Goal: Transaction & Acquisition: Download file/media

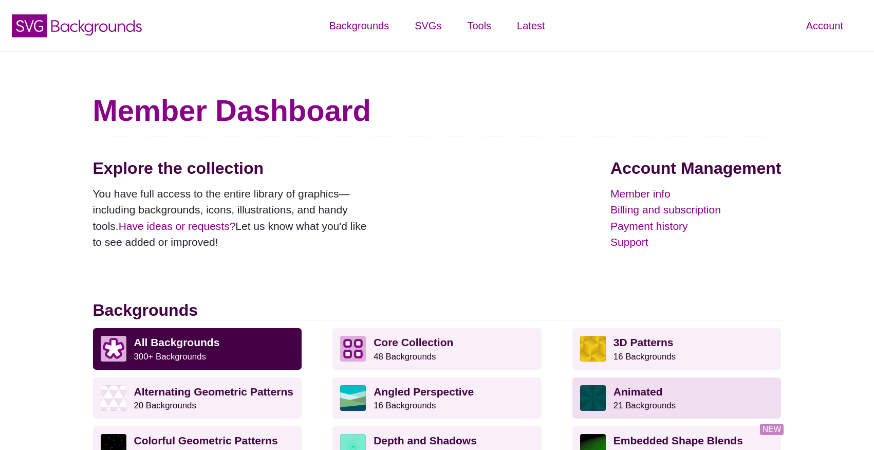
click at [677, 408] on p "Animated 21 Backgrounds" at bounding box center [694, 398] width 160 height 26
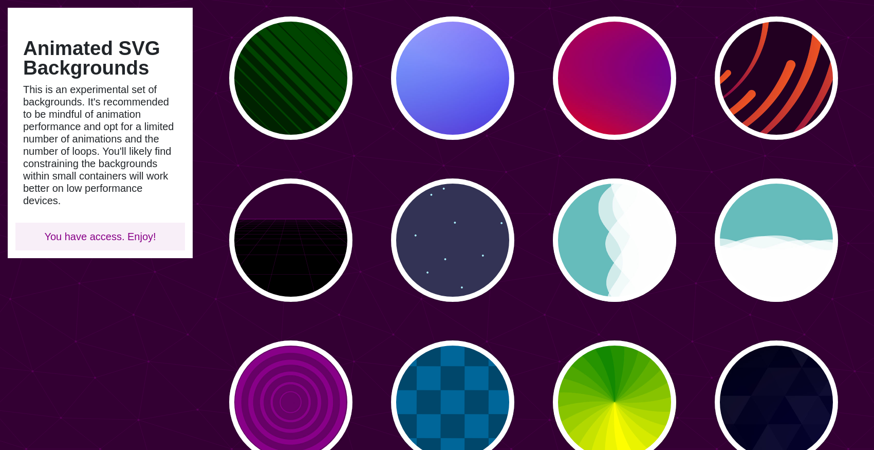
scroll to position [259, 0]
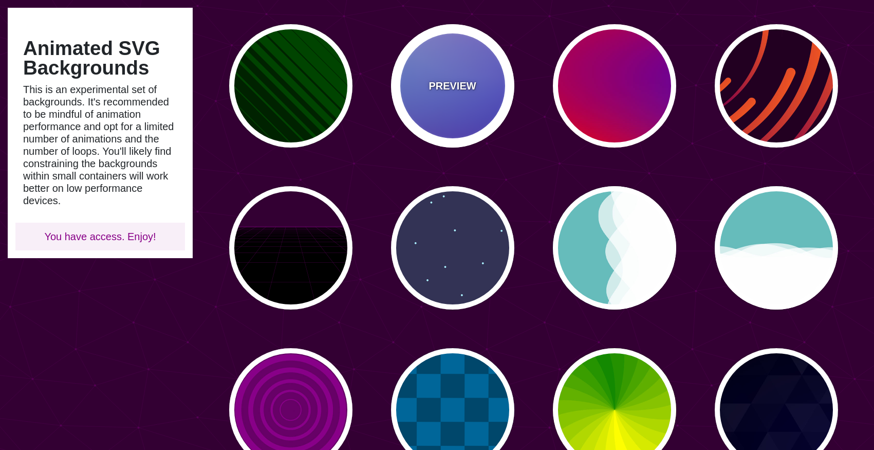
click at [418, 60] on div "PREVIEW" at bounding box center [452, 85] width 123 height 123
type input "#0000FF"
type input "#0099FF"
type input "#FF99FF"
type input "#880088"
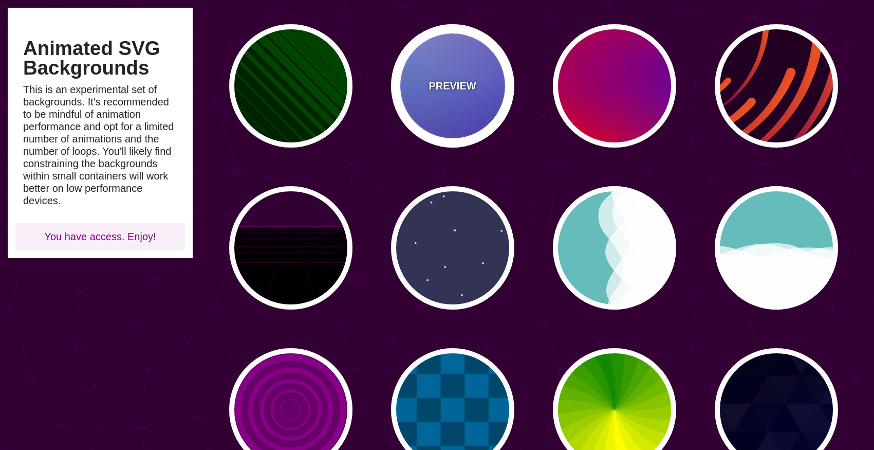
type input "12"
type input "0"
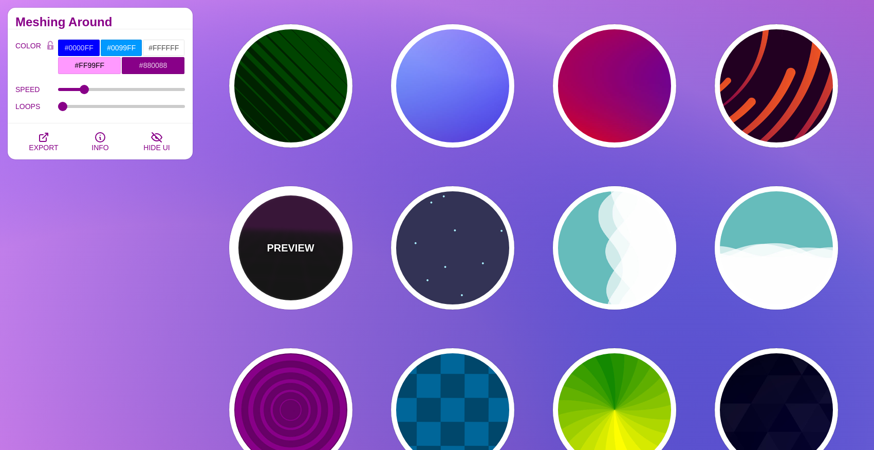
click at [317, 228] on div "PREVIEW" at bounding box center [290, 247] width 123 height 123
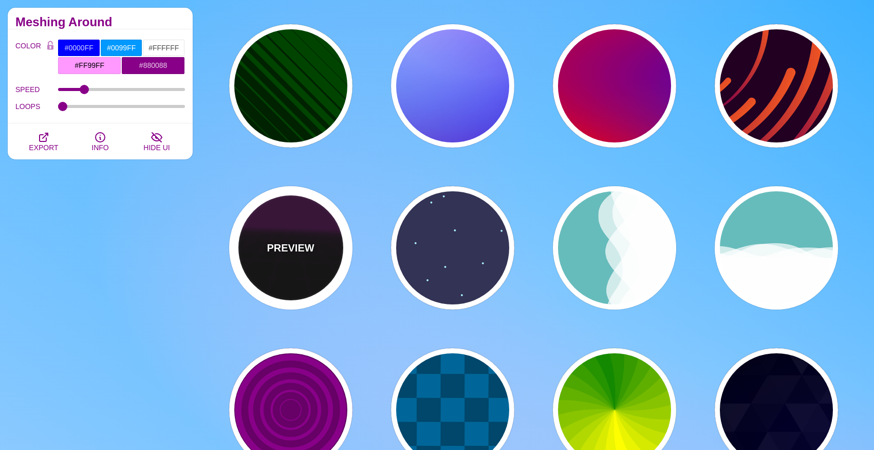
type input "#000000"
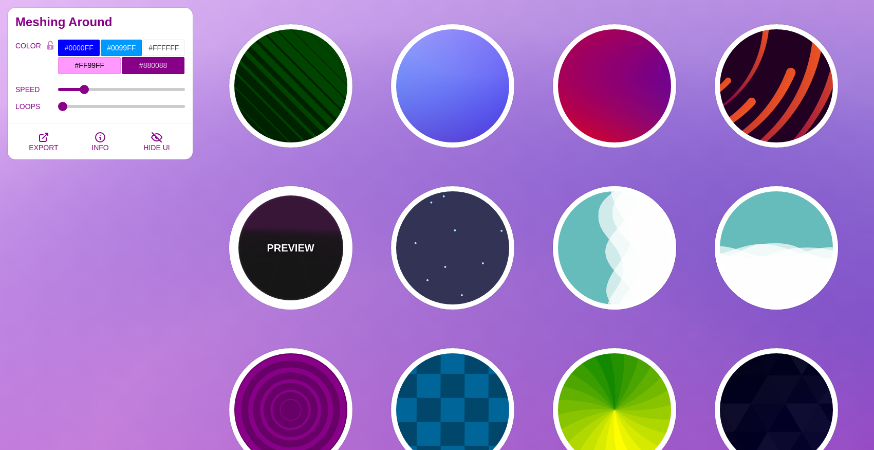
type input "#220022"
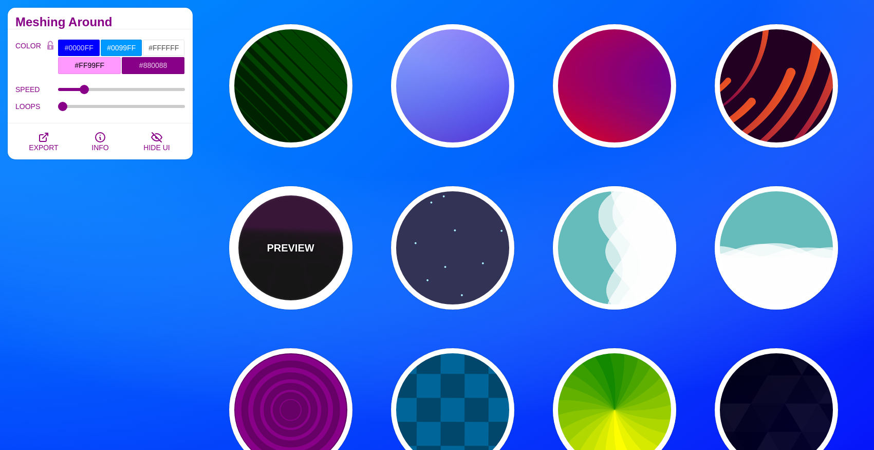
type input "#330033"
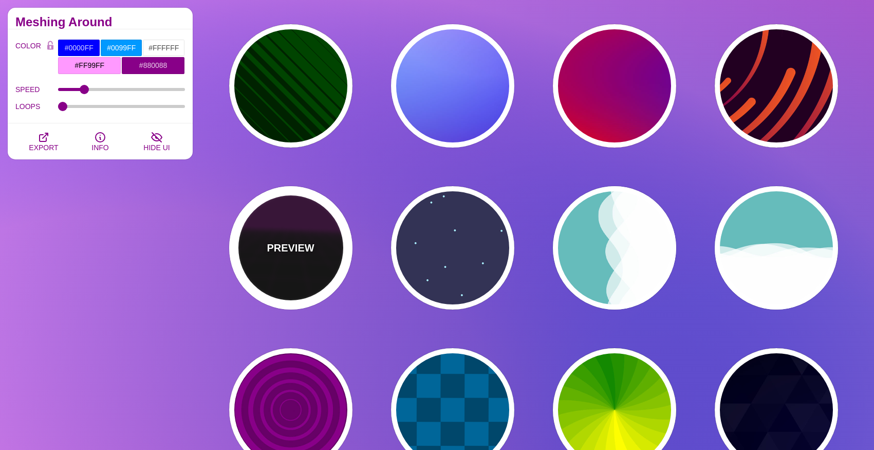
type input "1"
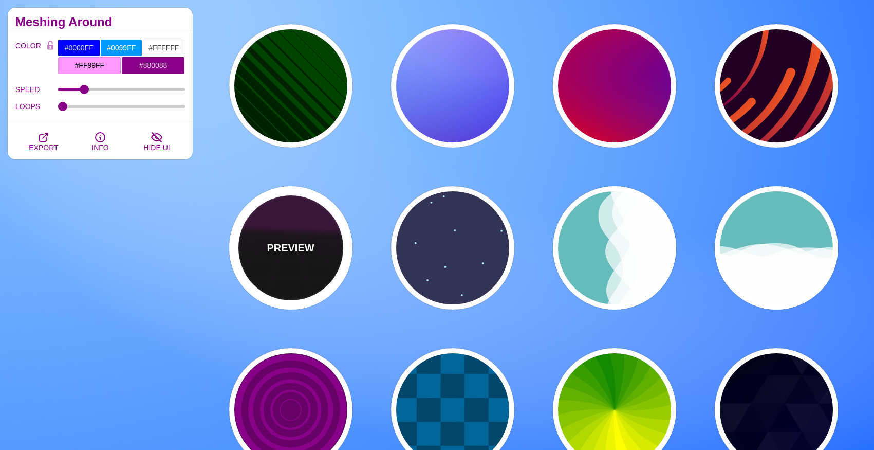
type input "10"
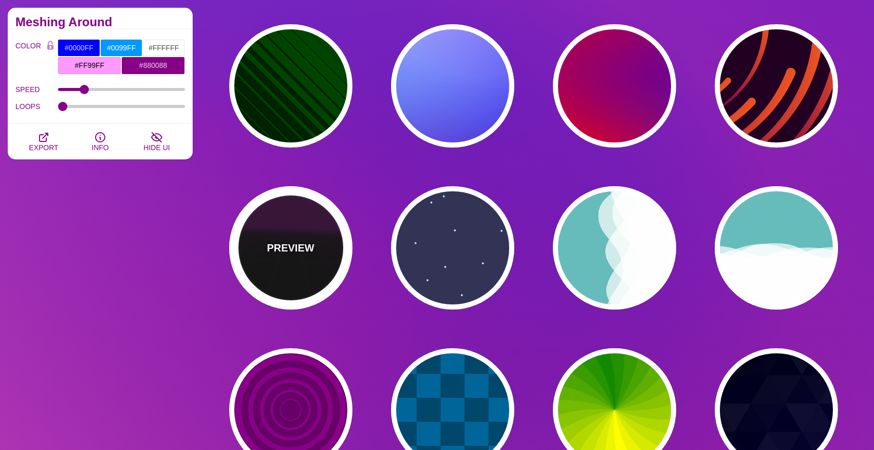
type input "999"
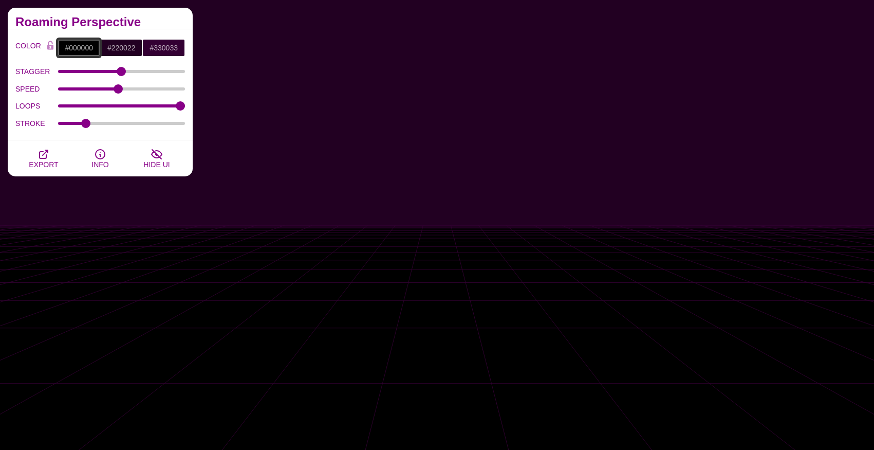
click at [81, 51] on input "#000000" at bounding box center [79, 47] width 43 height 17
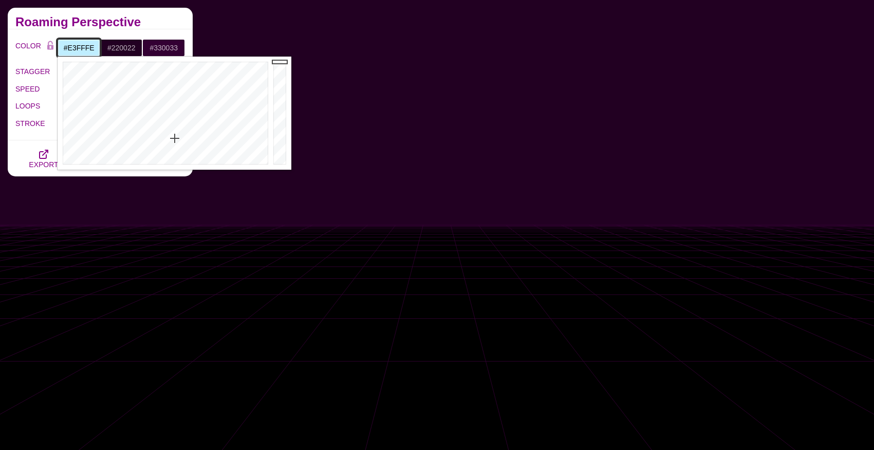
drag, startPoint x: 175, startPoint y: 138, endPoint x: 164, endPoint y: 153, distance: 18.4
click at [164, 153] on div at bounding box center [164, 113] width 213 height 113
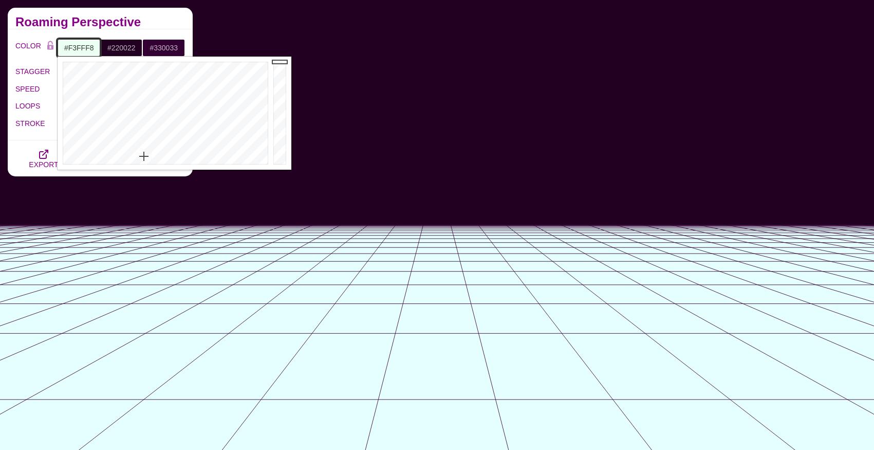
type input "#FFFFFF"
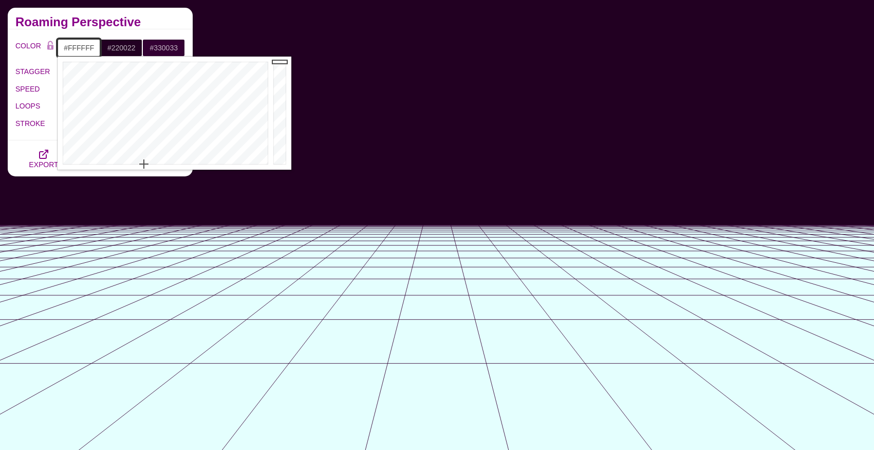
drag, startPoint x: 144, startPoint y: 156, endPoint x: 144, endPoint y: 193, distance: 37.0
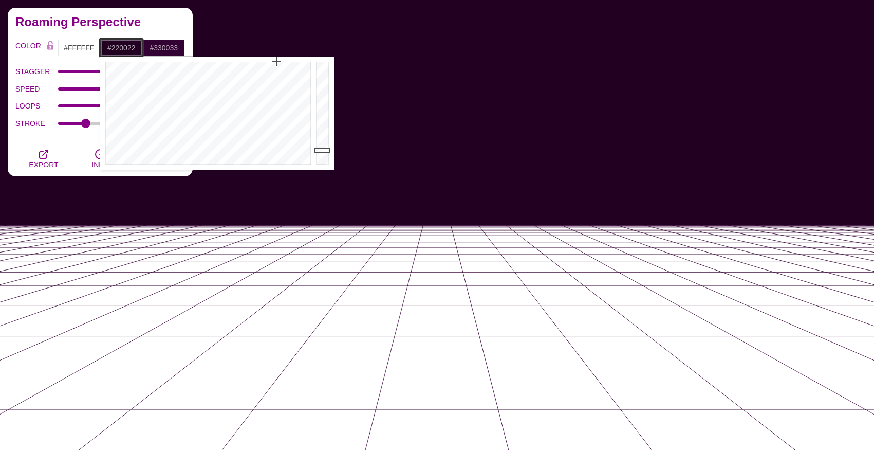
click at [120, 45] on input "#220022" at bounding box center [121, 47] width 43 height 17
click at [160, 47] on input "#330033" at bounding box center [163, 47] width 43 height 17
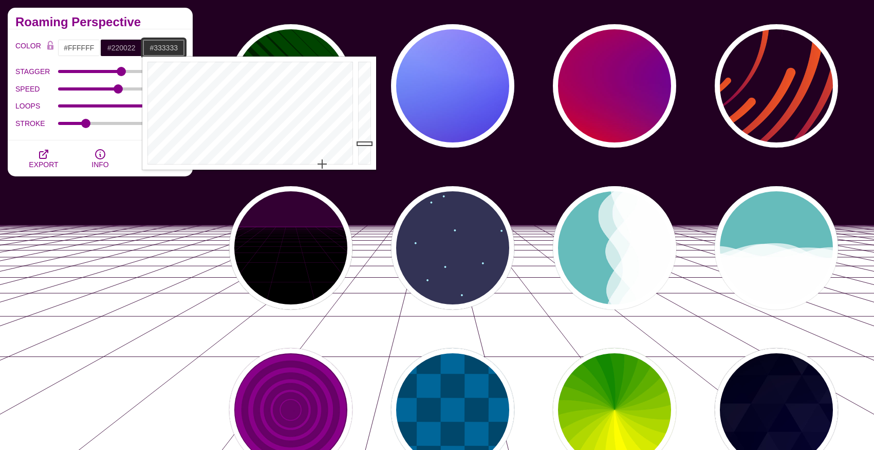
drag, startPoint x: 331, startPoint y: 159, endPoint x: 318, endPoint y: 168, distance: 15.5
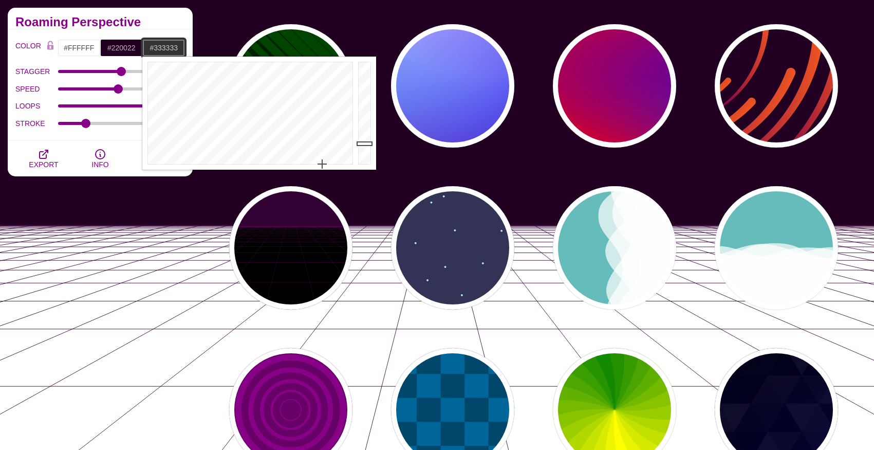
click at [318, 168] on div at bounding box center [248, 113] width 213 height 113
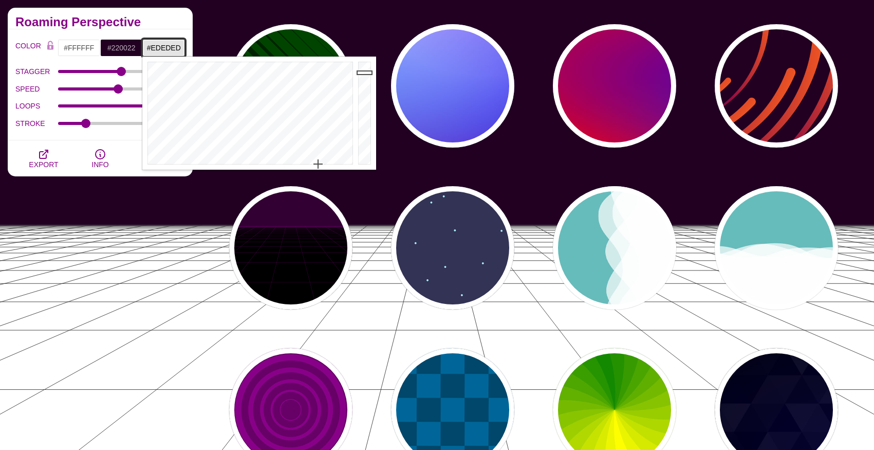
drag, startPoint x: 363, startPoint y: 124, endPoint x: 363, endPoint y: 69, distance: 55.5
click at [363, 69] on div at bounding box center [366, 113] width 21 height 113
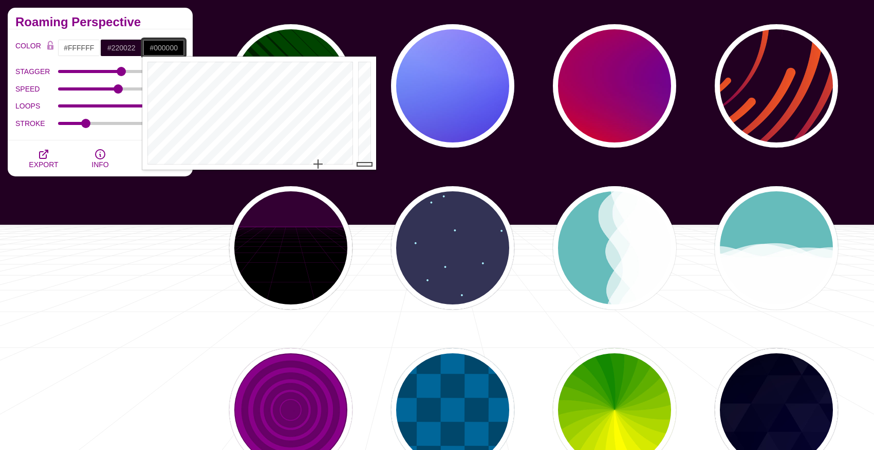
drag, startPoint x: 363, startPoint y: 69, endPoint x: 363, endPoint y: 193, distance: 123.9
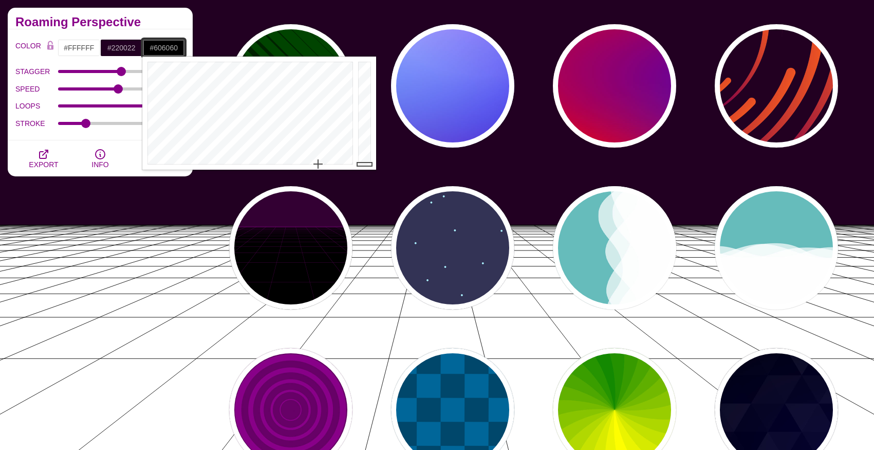
click at [362, 125] on div at bounding box center [366, 113] width 21 height 113
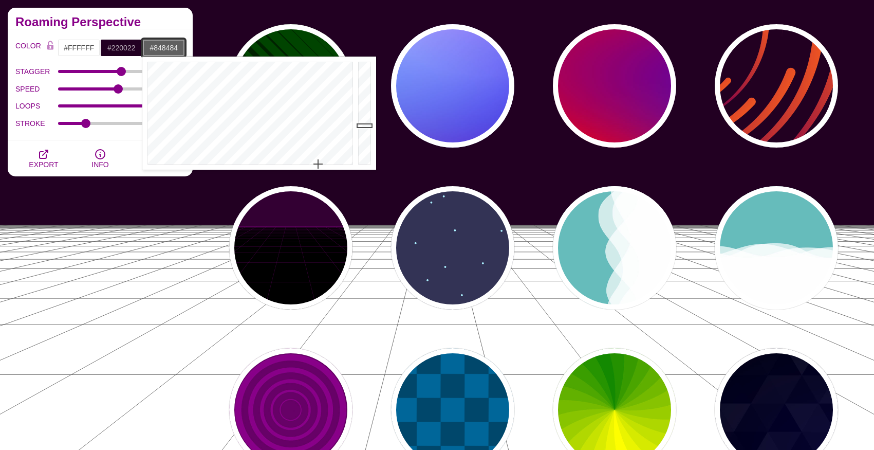
click at [362, 111] on div at bounding box center [366, 113] width 21 height 113
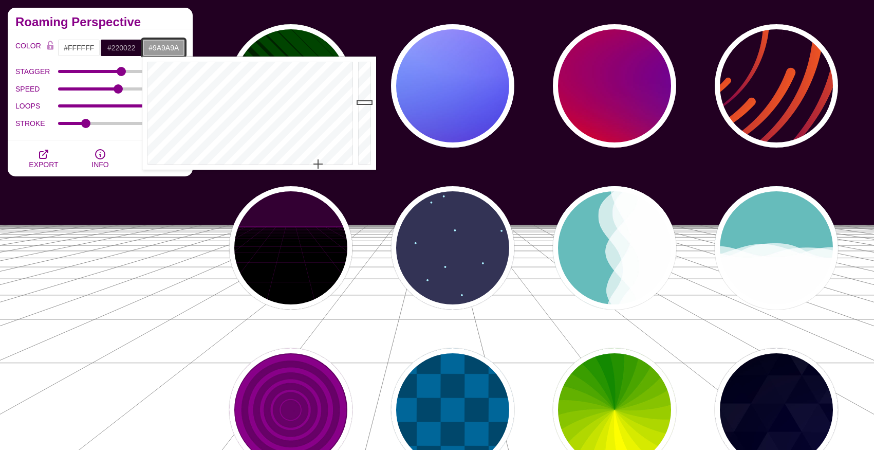
click at [362, 102] on div at bounding box center [366, 113] width 21 height 113
type input "#C4C4C4"
click at [362, 85] on div at bounding box center [366, 113] width 21 height 113
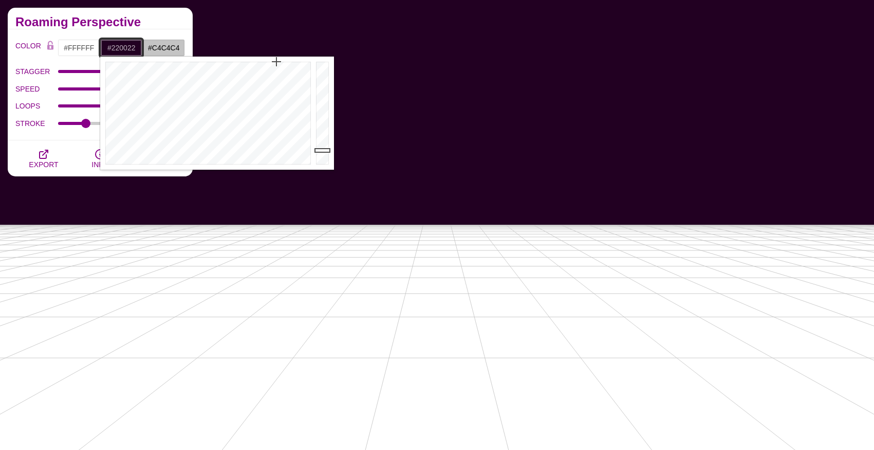
click at [116, 52] on input "#220022" at bounding box center [121, 47] width 43 height 17
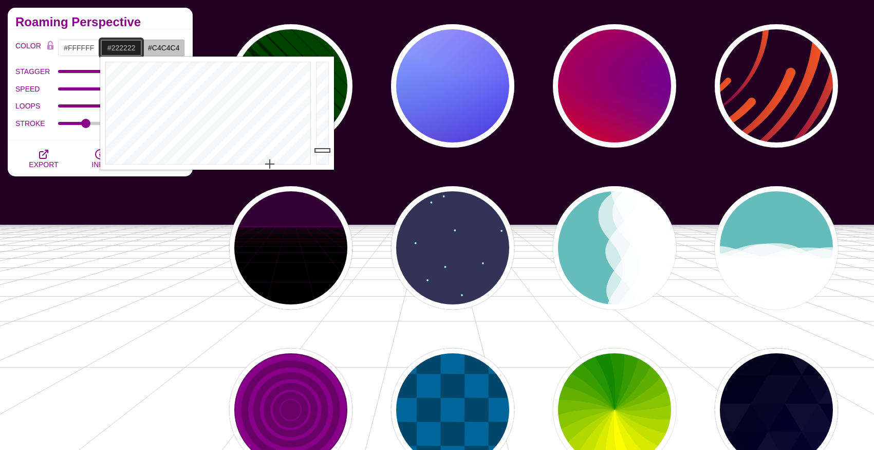
drag, startPoint x: 282, startPoint y: 154, endPoint x: 263, endPoint y: 177, distance: 30.7
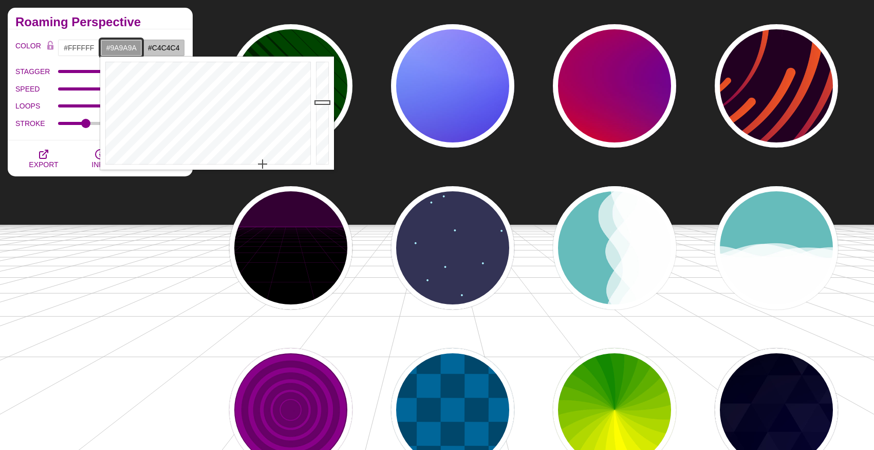
click at [320, 102] on div at bounding box center [324, 113] width 21 height 113
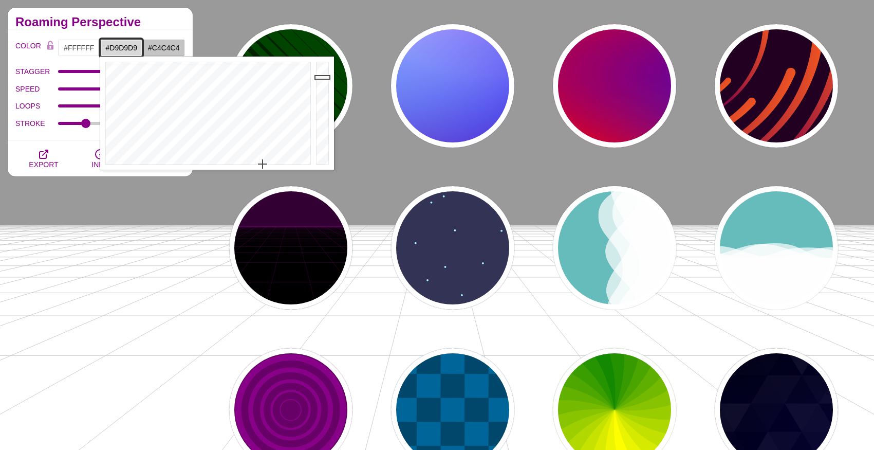
click at [324, 77] on div at bounding box center [324, 113] width 21 height 113
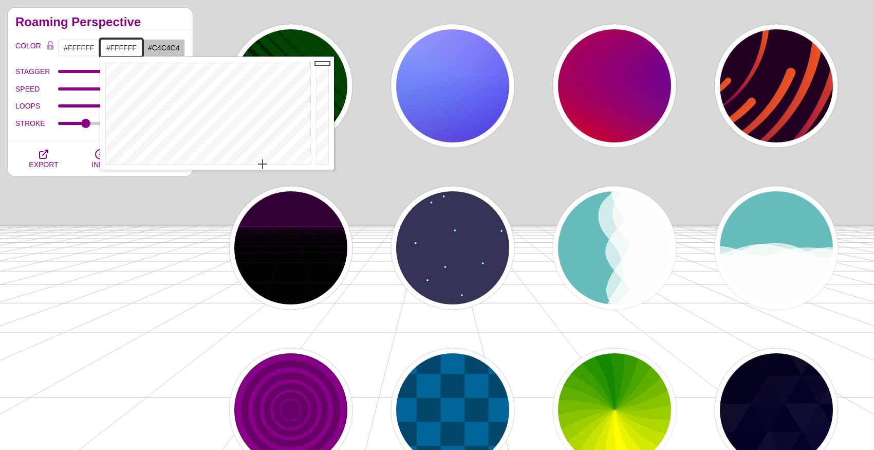
click at [324, 60] on div at bounding box center [324, 113] width 21 height 113
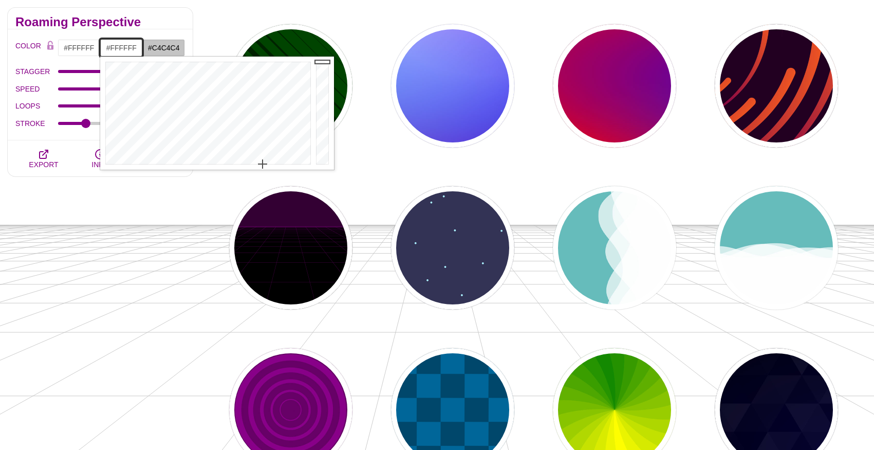
type input "#ECECEC"
click at [324, 69] on div at bounding box center [324, 113] width 21 height 113
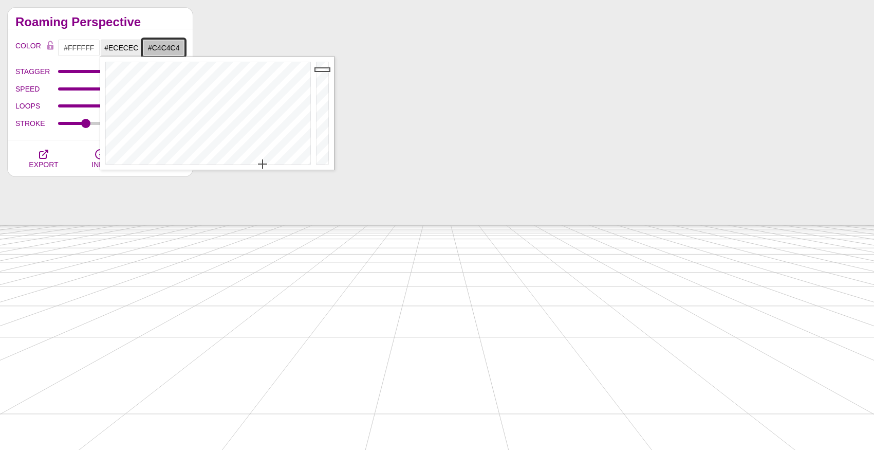
click at [168, 45] on input "#C4C4C4" at bounding box center [163, 47] width 43 height 17
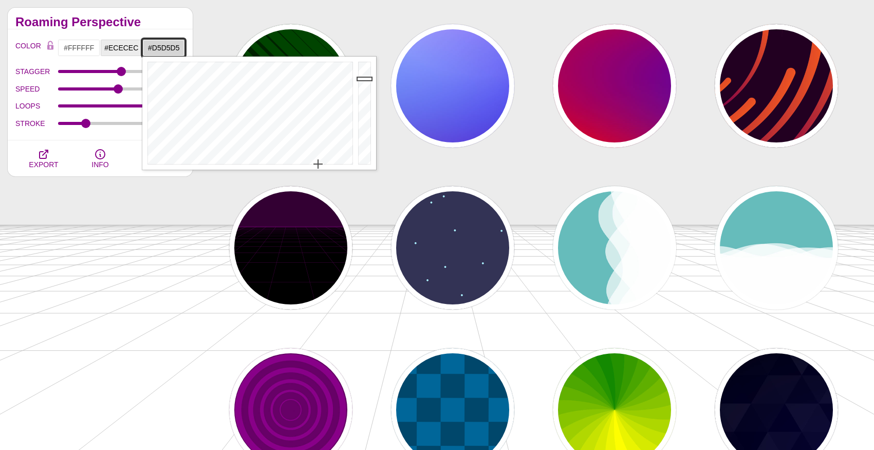
click at [364, 79] on div at bounding box center [366, 113] width 21 height 113
type input "#EAEAEA"
click at [364, 70] on div at bounding box center [366, 113] width 21 height 113
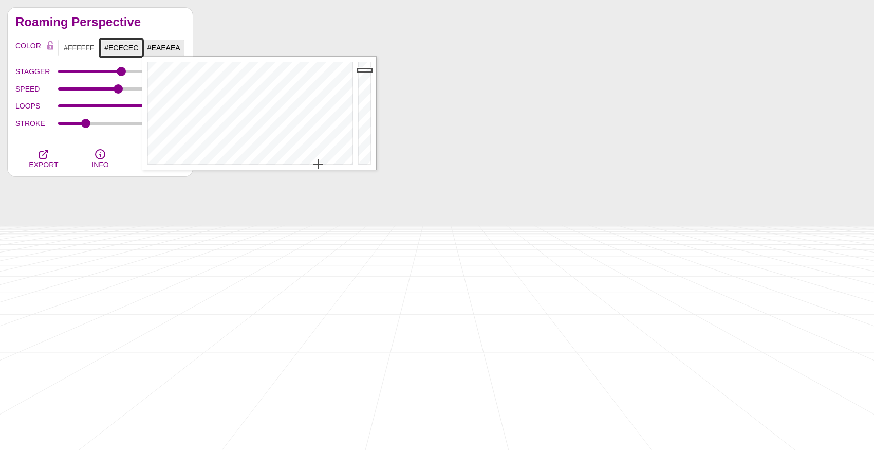
click at [130, 50] on input "#ECECEC" at bounding box center [121, 47] width 43 height 17
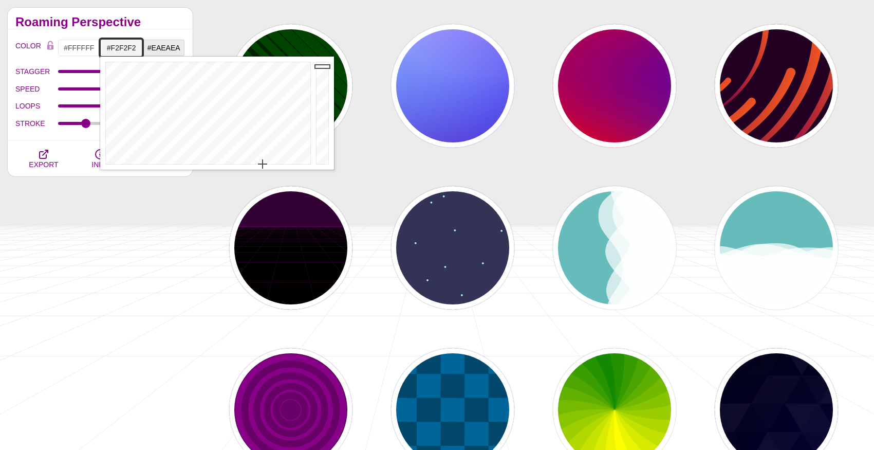
click at [322, 67] on div at bounding box center [324, 113] width 21 height 113
type input "#F0F0F0"
click at [322, 68] on div at bounding box center [324, 113] width 21 height 113
click at [372, 12] on div "PREVIEW PREVIEW PREVIEW PREVIEW PREVIEW PREVIEW PREVIEW PREVIEW PREVIEW PREVIEW…" at bounding box center [537, 329] width 674 height 948
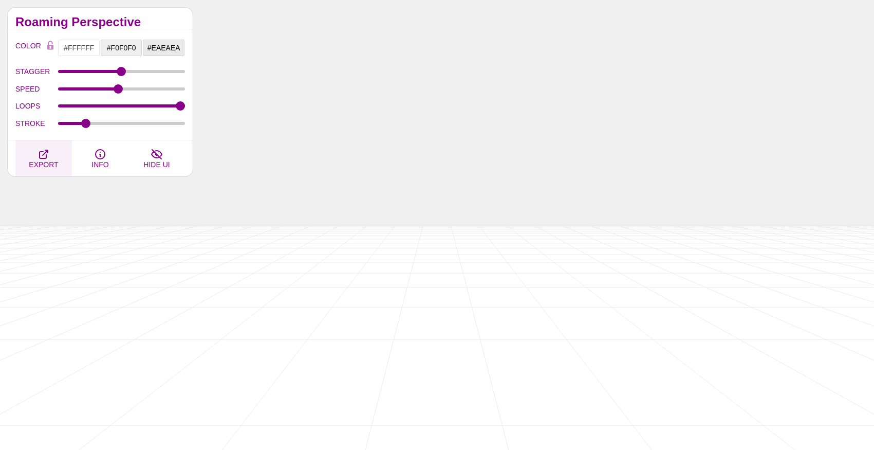
click at [44, 160] on span "EXPORT" at bounding box center [43, 164] width 29 height 8
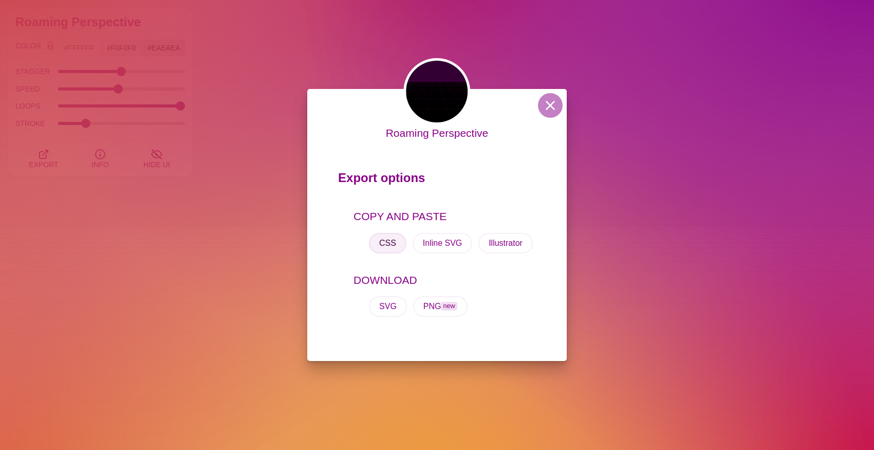
click at [388, 240] on button "CSS" at bounding box center [388, 243] width 38 height 21
